Goal: Information Seeking & Learning: Learn about a topic

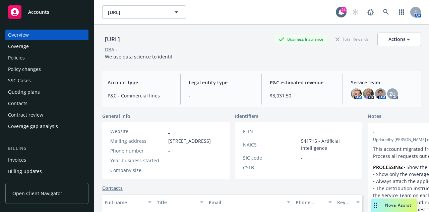
click at [15, 56] on div "Policies" at bounding box center [16, 57] width 17 height 11
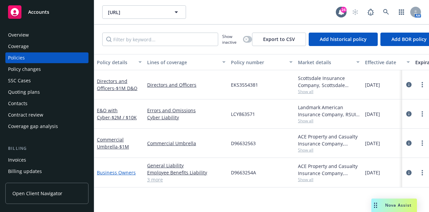
click at [111, 173] on link "Business Owners" at bounding box center [116, 172] width 39 height 6
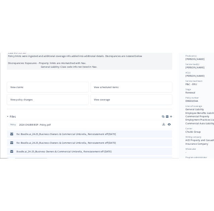
scroll to position [86, 0]
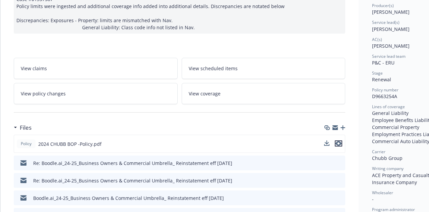
click at [339, 143] on icon "preview file" at bounding box center [339, 143] width 6 height 5
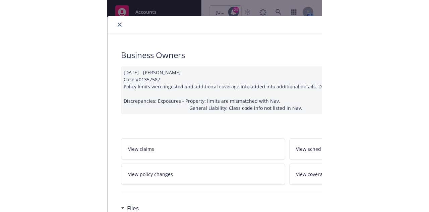
scroll to position [0, 0]
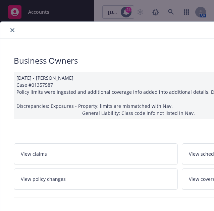
click at [13, 31] on icon "close" at bounding box center [12, 30] width 4 height 4
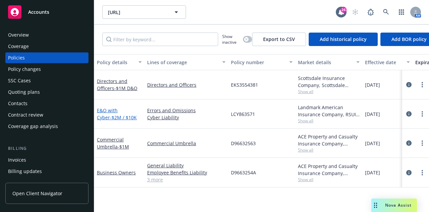
click at [119, 112] on link "E&O with Cyber - $2M / $10K" at bounding box center [117, 113] width 40 height 13
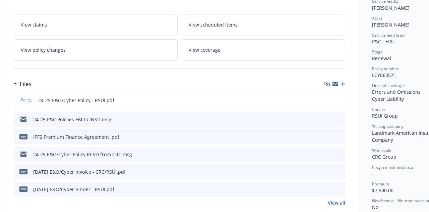
scroll to position [107, 0]
click at [337, 97] on icon "preview file" at bounding box center [339, 99] width 6 height 5
